Goal: Transaction & Acquisition: Purchase product/service

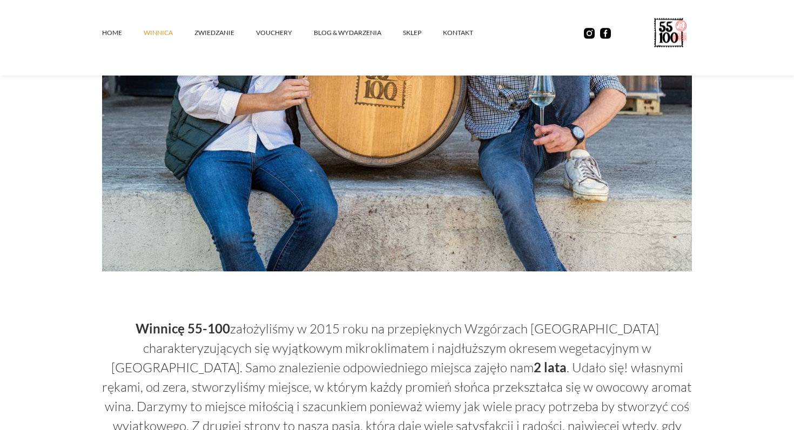
scroll to position [192, 0]
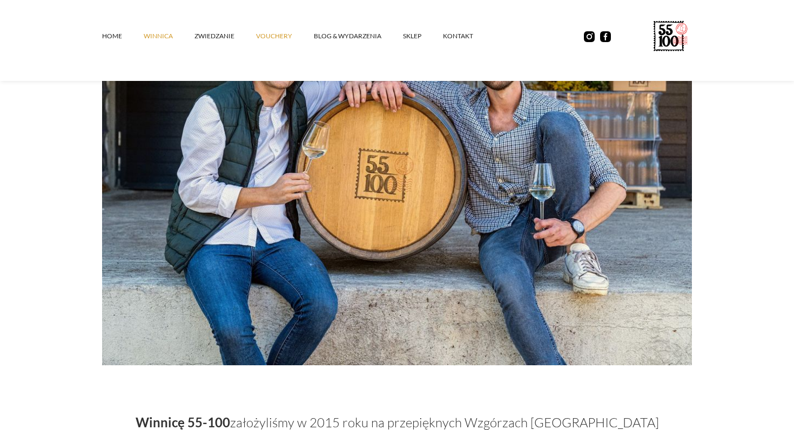
click at [267, 37] on link "vouchery" at bounding box center [285, 36] width 58 height 32
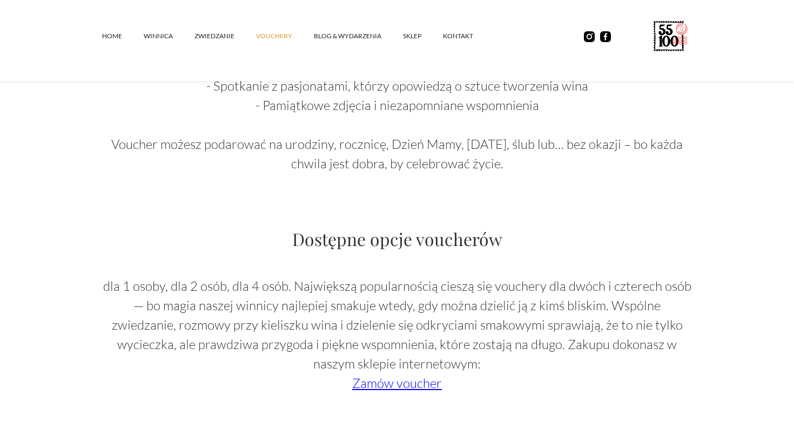
scroll to position [693, 0]
click at [381, 384] on link "Zamów voucher" at bounding box center [397, 383] width 90 height 16
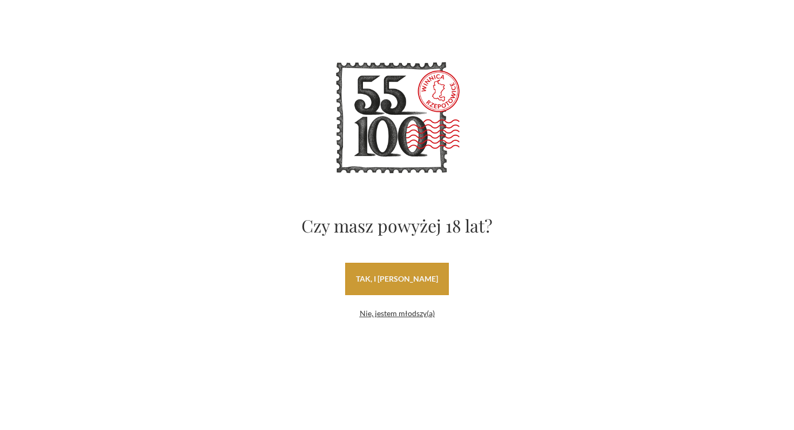
click at [380, 268] on link "tak, i uwielbiam wino" at bounding box center [397, 279] width 104 height 32
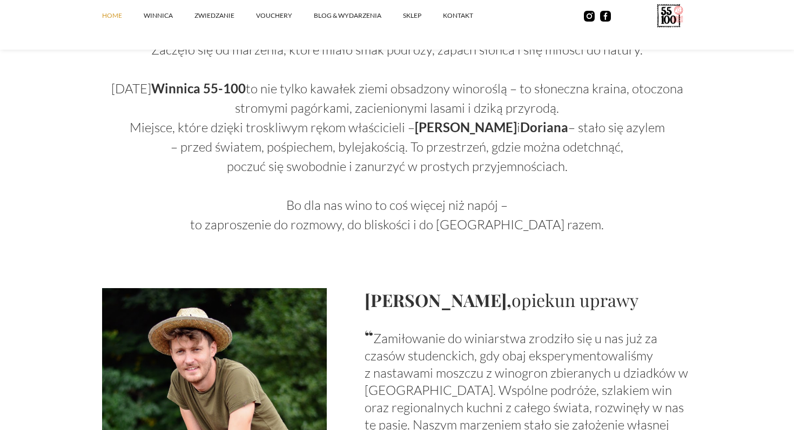
scroll to position [494, 0]
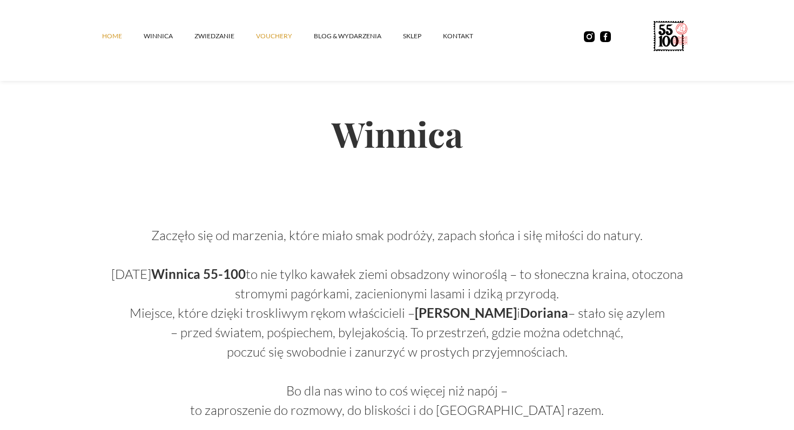
click at [276, 31] on link "vouchery" at bounding box center [285, 36] width 58 height 32
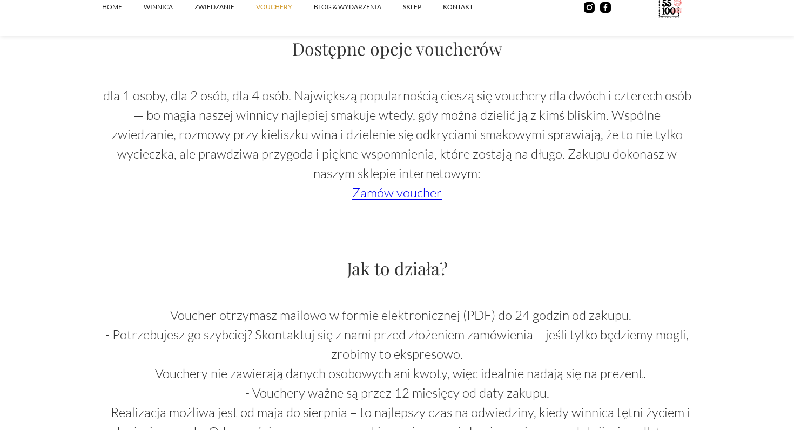
scroll to position [873, 0]
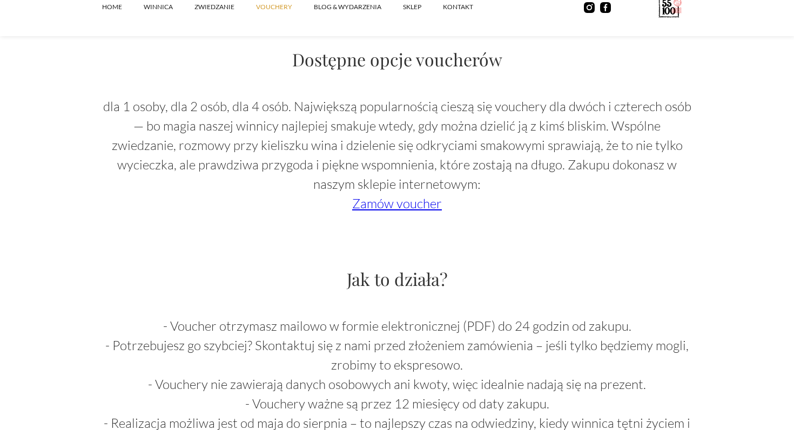
click at [369, 207] on link "Zamów voucher" at bounding box center [397, 203] width 90 height 16
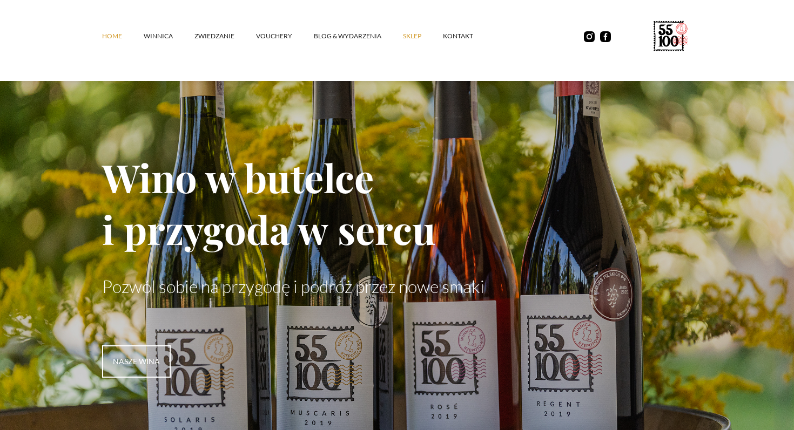
click at [411, 36] on link "SKLEP" at bounding box center [423, 36] width 40 height 32
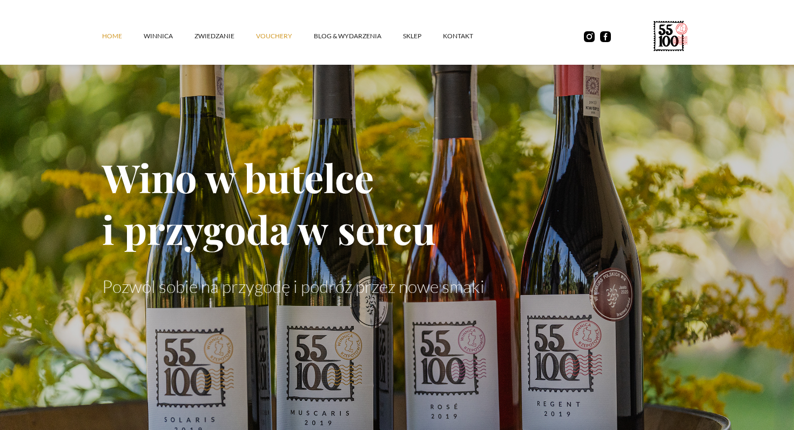
click at [276, 34] on link "vouchery" at bounding box center [285, 36] width 58 height 32
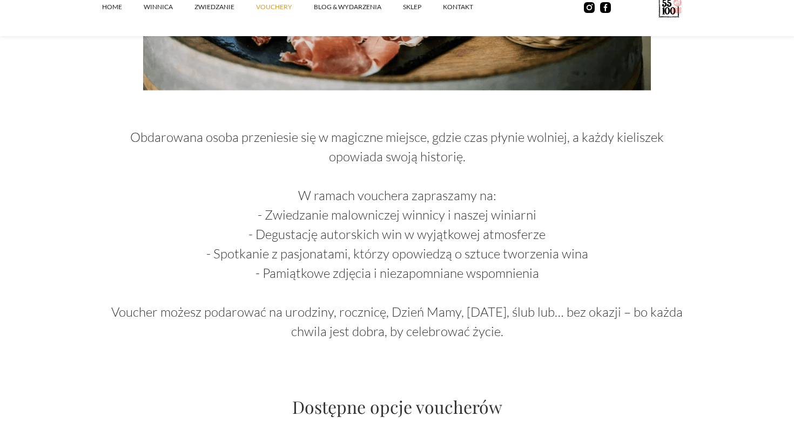
scroll to position [788, 0]
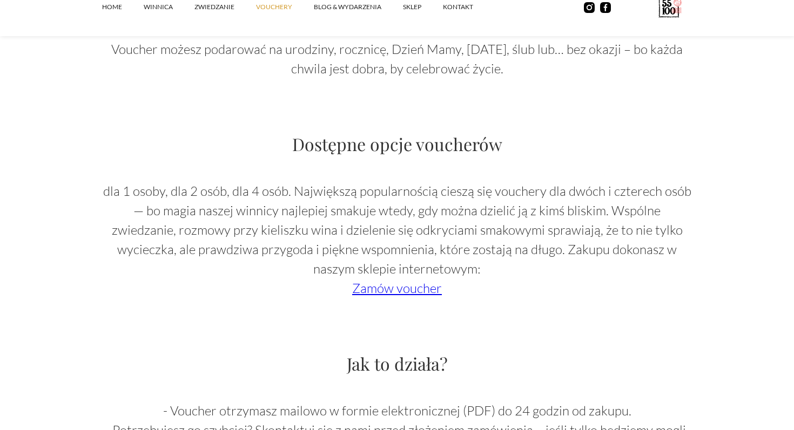
click at [419, 288] on link "Zamów voucher" at bounding box center [397, 288] width 90 height 16
